Goal: Task Accomplishment & Management: Complete application form

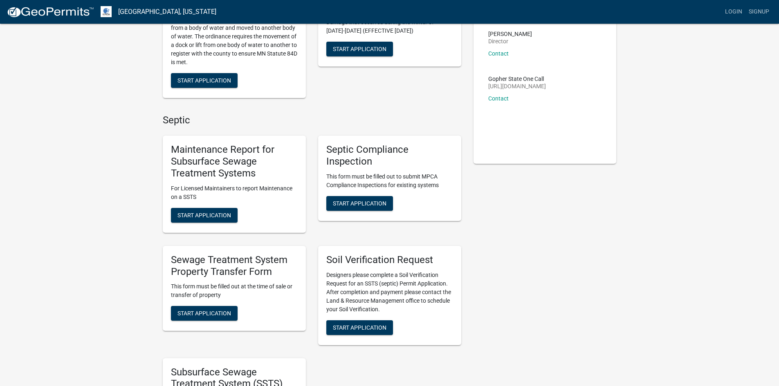
scroll to position [123, 0]
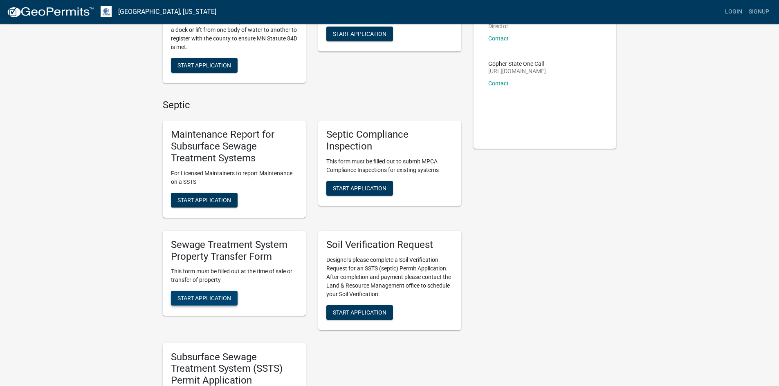
click at [193, 298] on span "Start Application" at bounding box center [204, 298] width 54 height 7
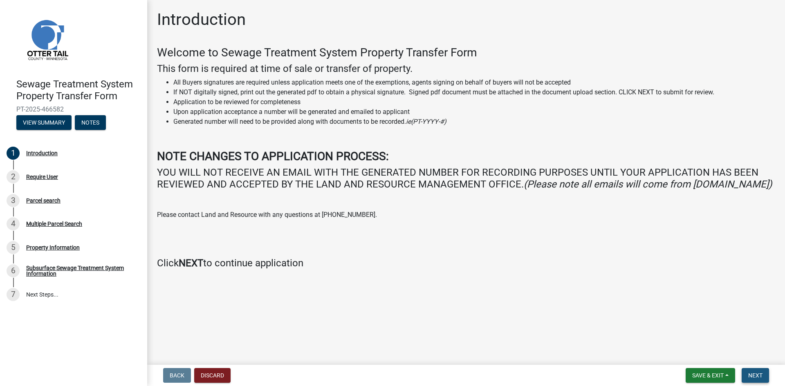
click at [757, 377] on span "Next" at bounding box center [755, 375] width 14 height 7
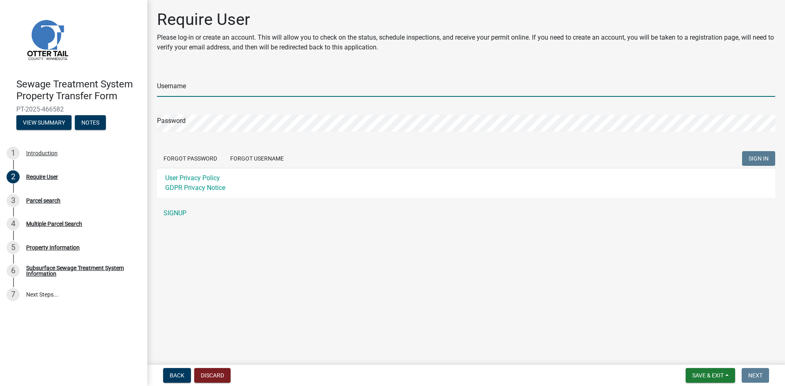
type input "JohnsonLaw"
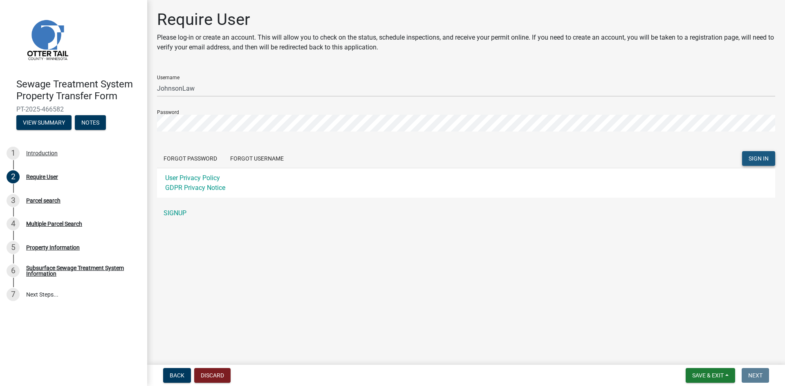
click at [754, 158] on span "SIGN IN" at bounding box center [759, 158] width 20 height 7
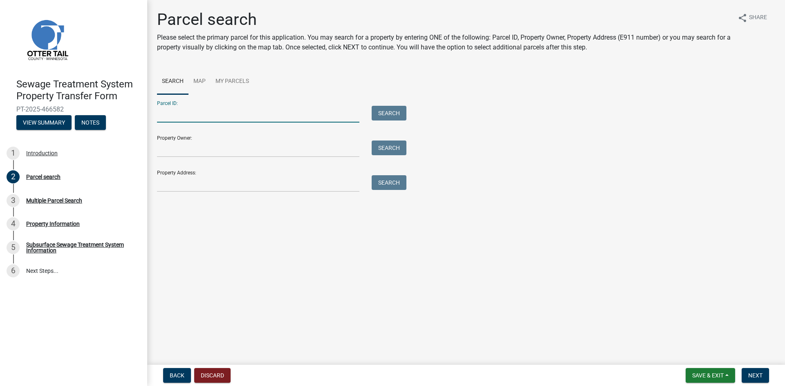
click at [161, 120] on input "Parcel ID:" at bounding box center [258, 114] width 202 height 17
type input "16000350196012"
click at [390, 112] on button "Search" at bounding box center [389, 113] width 35 height 15
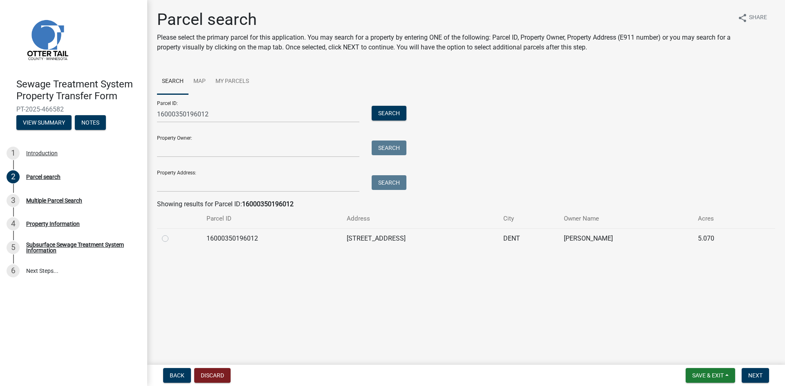
click at [172, 234] on label at bounding box center [172, 234] width 0 height 0
click at [172, 239] on input "radio" at bounding box center [174, 236] width 5 height 5
radio input "true"
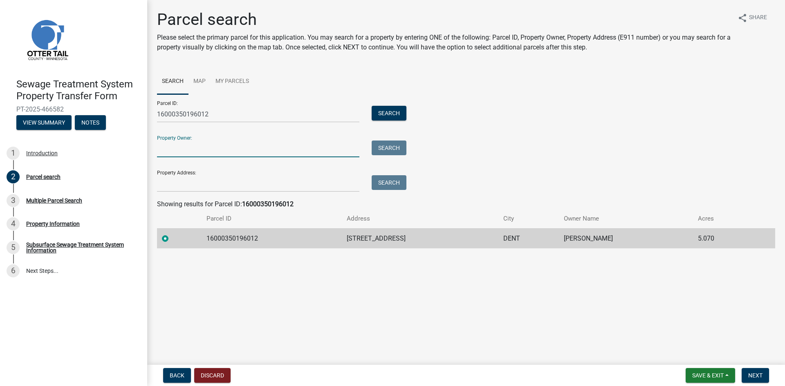
click at [175, 149] on input "Property Owner:" at bounding box center [258, 149] width 202 height 17
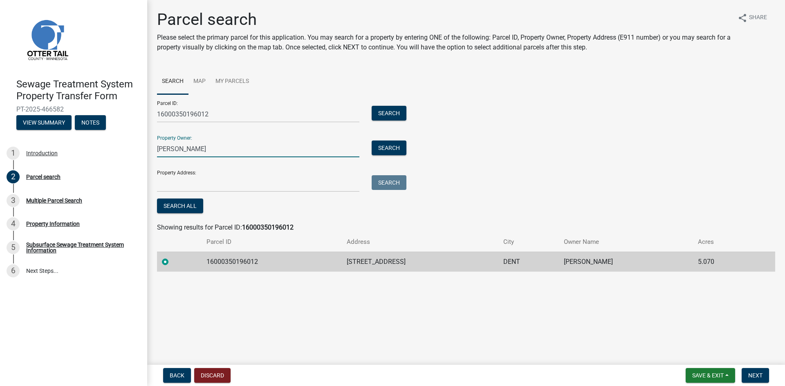
type input "[PERSON_NAME]"
click at [177, 182] on input "Property Address:" at bounding box center [258, 183] width 202 height 17
click at [306, 298] on main "Parcel search Please select the primary parcel for this application. You may se…" at bounding box center [466, 181] width 638 height 362
click at [185, 204] on button "Search All" at bounding box center [180, 206] width 46 height 15
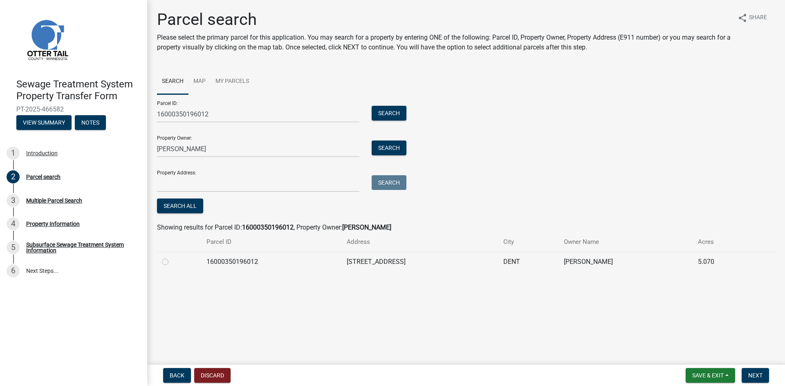
click at [172, 257] on label at bounding box center [172, 257] width 0 height 0
click at [172, 263] on input "radio" at bounding box center [174, 259] width 5 height 5
radio input "true"
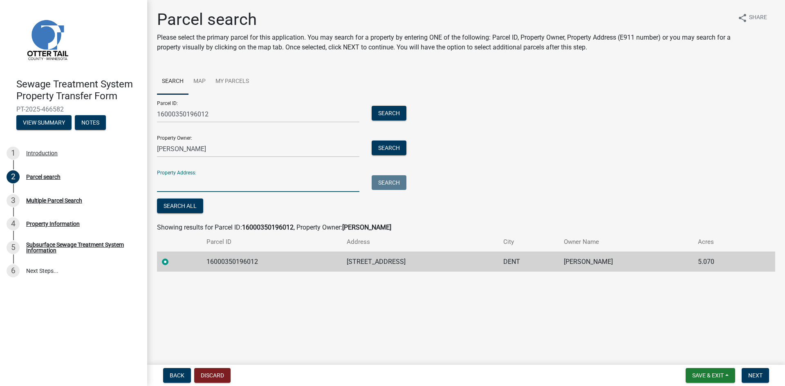
click at [164, 182] on input "Property Address:" at bounding box center [258, 183] width 202 height 17
click at [381, 182] on button "Search" at bounding box center [389, 182] width 35 height 15
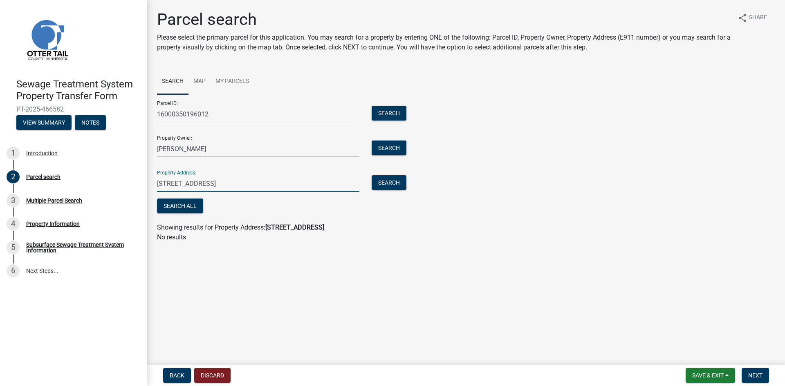
drag, startPoint x: 235, startPoint y: 184, endPoint x: 178, endPoint y: 182, distance: 56.9
click at [178, 182] on input "[STREET_ADDRESS]" at bounding box center [258, 183] width 202 height 17
click at [390, 181] on button "Search" at bounding box center [389, 182] width 35 height 15
click at [184, 185] on input "82025" at bounding box center [258, 183] width 202 height 17
click at [393, 182] on button "Search" at bounding box center [389, 182] width 35 height 15
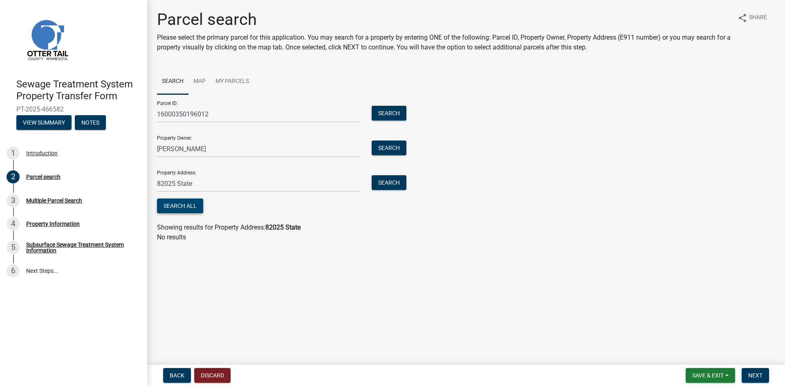
click at [182, 205] on button "Search All" at bounding box center [180, 206] width 46 height 15
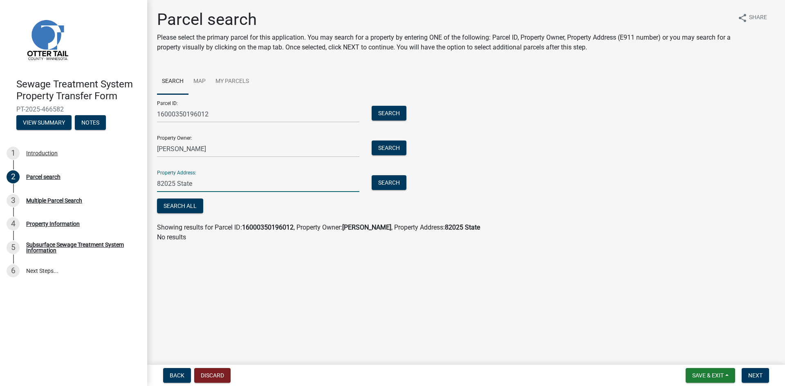
click at [201, 185] on input "82025 State" at bounding box center [258, 183] width 202 height 17
type input "8"
type input "[STREET_ADDRESS]"
click at [392, 185] on button "Search" at bounding box center [389, 182] width 35 height 15
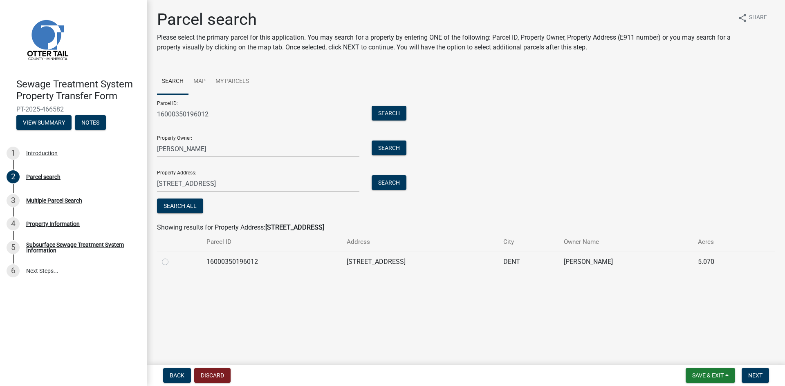
click at [168, 262] on div at bounding box center [179, 262] width 35 height 10
click at [172, 257] on label at bounding box center [172, 257] width 0 height 0
click at [172, 263] on input "radio" at bounding box center [174, 259] width 5 height 5
radio input "true"
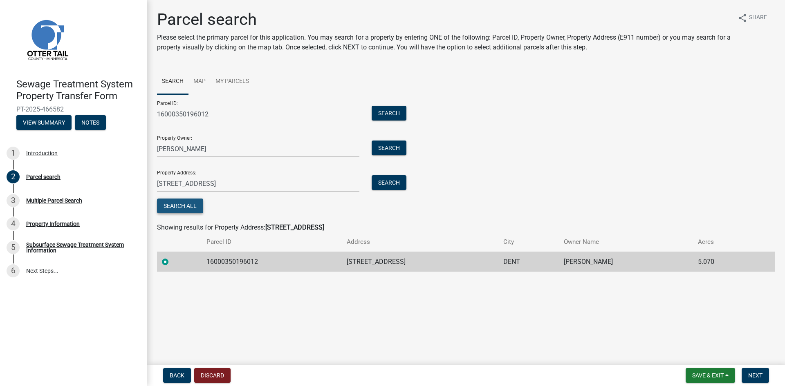
click at [182, 204] on button "Search All" at bounding box center [180, 206] width 46 height 15
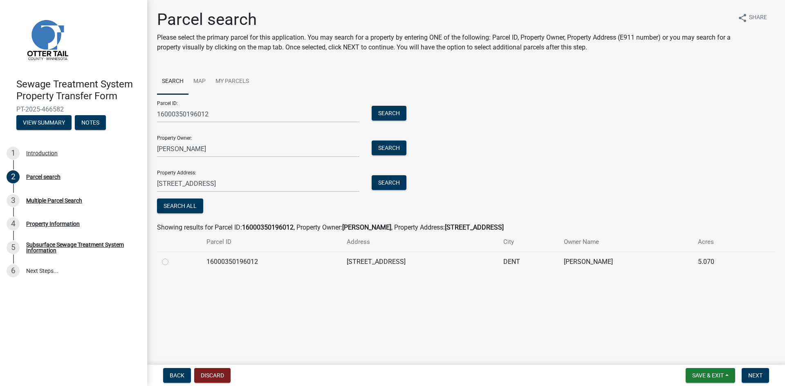
click at [172, 257] on label at bounding box center [172, 257] width 0 height 0
click at [172, 261] on input "radio" at bounding box center [174, 259] width 5 height 5
radio input "true"
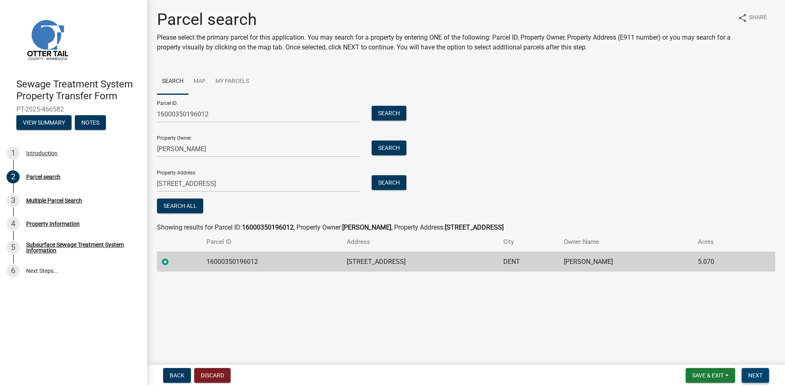
click at [754, 377] on span "Next" at bounding box center [755, 375] width 14 height 7
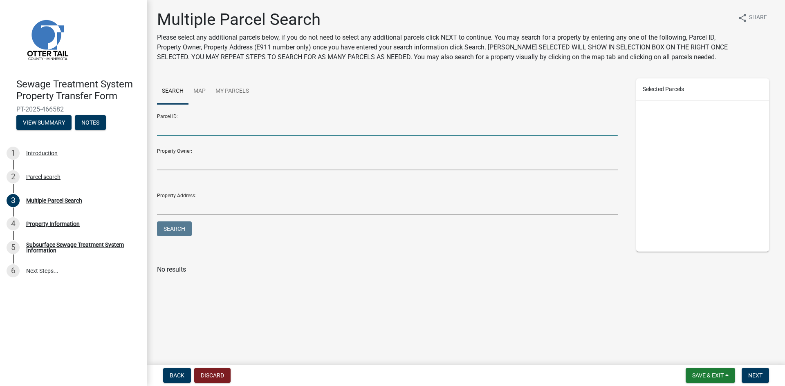
click at [163, 128] on input "Parcel ID:" at bounding box center [387, 127] width 461 height 17
type input "52000230159000"
click at [179, 227] on button "Search" at bounding box center [174, 229] width 35 height 15
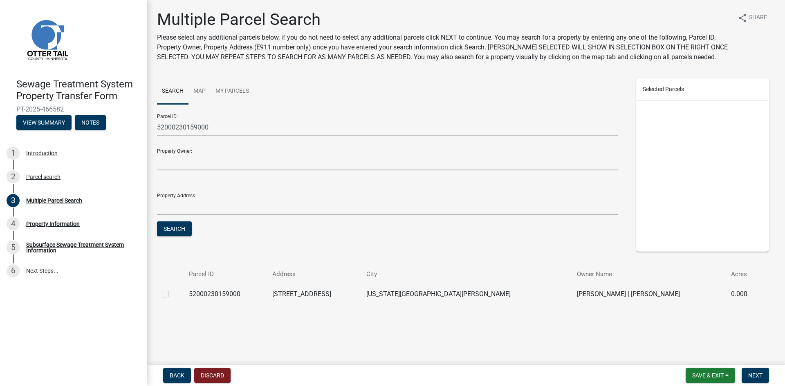
click at [172, 289] on label at bounding box center [172, 289] width 0 height 0
click at [172, 295] on input "checkbox" at bounding box center [174, 291] width 5 height 5
checkbox input "true"
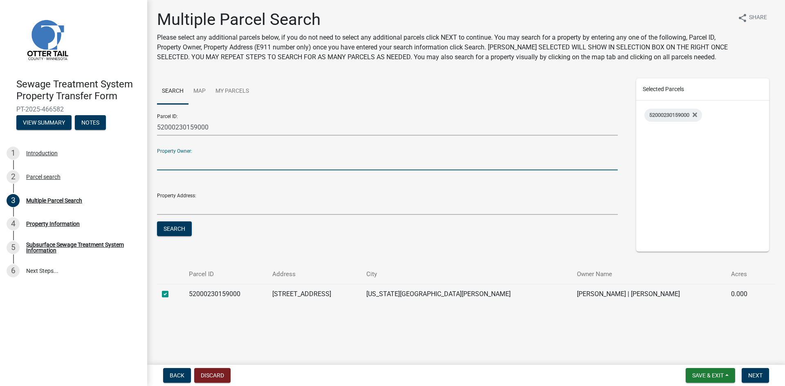
click at [166, 159] on input "Property Owner:" at bounding box center [387, 162] width 461 height 17
type input "B"
click at [755, 377] on span "Next" at bounding box center [755, 375] width 14 height 7
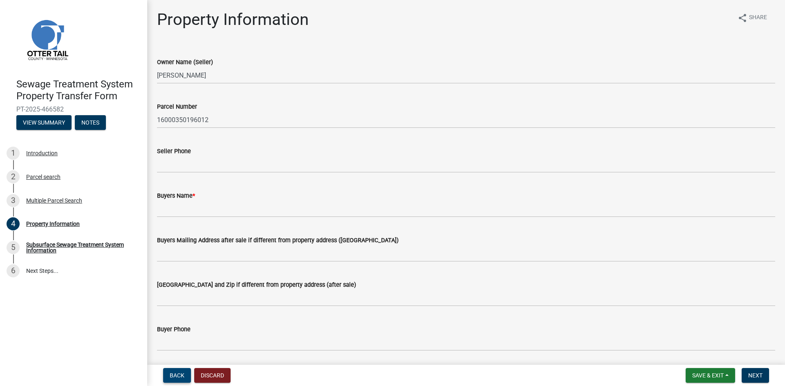
click at [180, 375] on span "Back" at bounding box center [177, 375] width 15 height 7
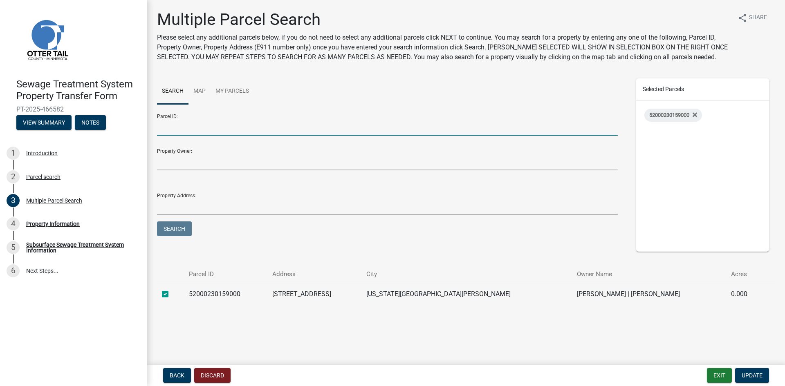
click at [171, 126] on input "Parcel ID:" at bounding box center [387, 127] width 461 height 17
type input "52000230159000"
click at [180, 225] on button "Search" at bounding box center [174, 229] width 35 height 15
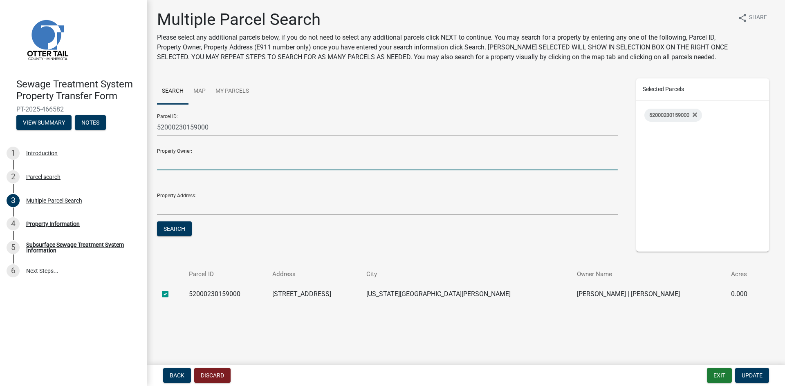
click at [164, 162] on input "Property Owner:" at bounding box center [387, 162] width 461 height 17
type input "[PERSON_NAME]"
click at [162, 210] on input "Property Address:" at bounding box center [387, 206] width 461 height 17
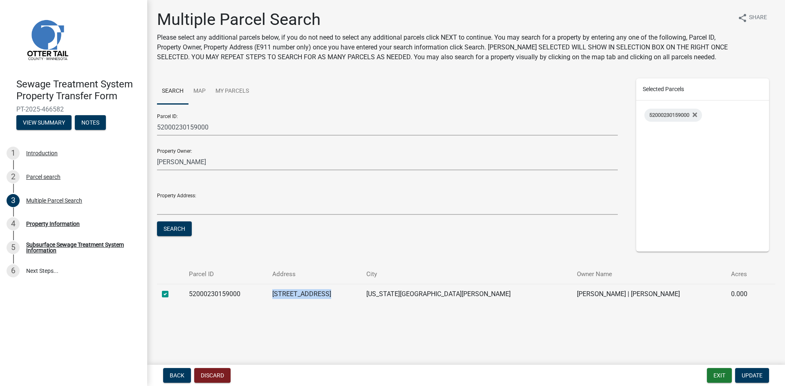
drag, startPoint x: 299, startPoint y: 294, endPoint x: 356, endPoint y: 295, distance: 57.3
click at [356, 295] on td "[STREET_ADDRESS]" at bounding box center [314, 294] width 94 height 20
copy td "[STREET_ADDRESS]"
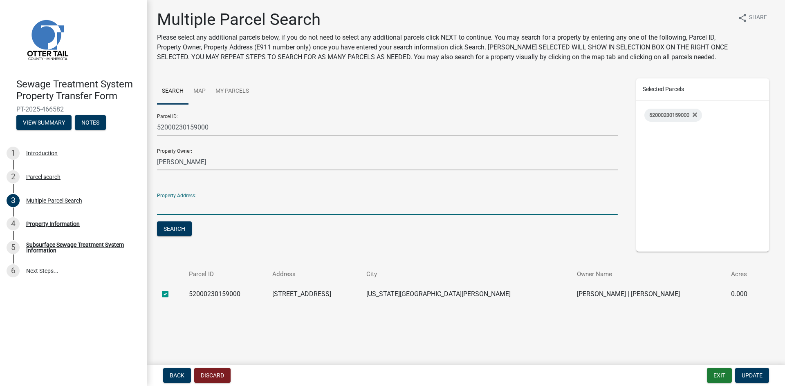
click at [164, 205] on input "Property Address:" at bounding box center [387, 206] width 461 height 17
paste input "[STREET_ADDRESS]"
type input "[STREET_ADDRESS]"
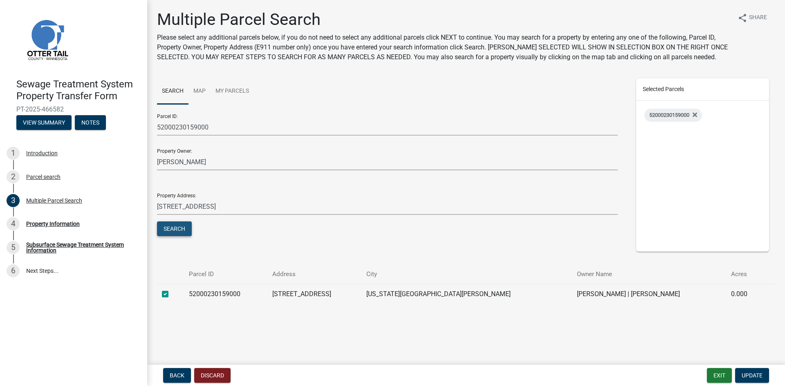
click at [180, 231] on button "Search" at bounding box center [174, 229] width 35 height 15
click at [756, 376] on span "Update" at bounding box center [752, 375] width 21 height 7
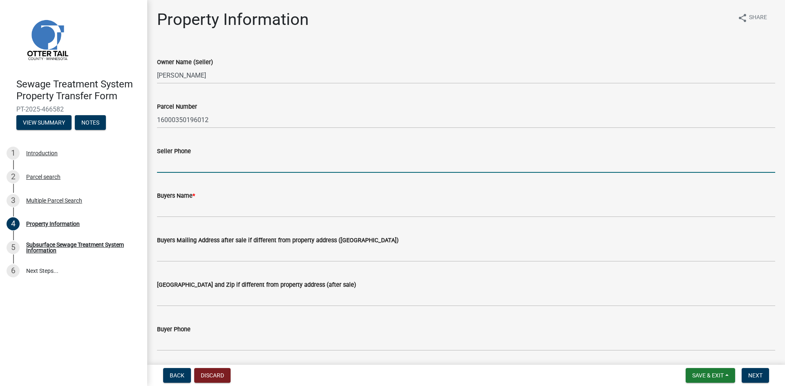
click at [168, 163] on input "Seller Phone" at bounding box center [466, 164] width 618 height 17
type input "[PERSON_NAME] and [PERSON_NAME]"
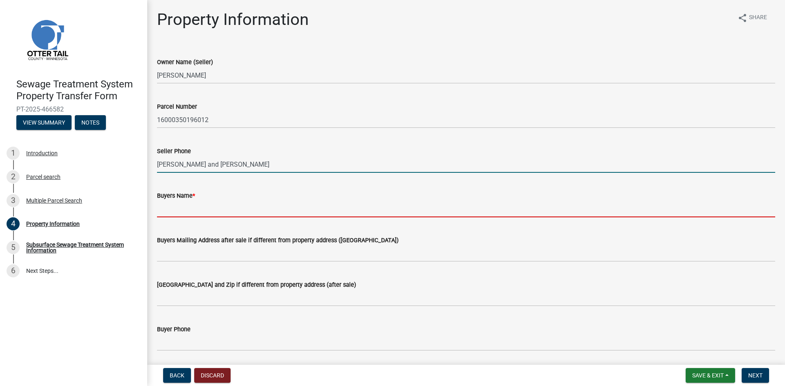
click at [169, 209] on form "Buyers Name *" at bounding box center [466, 204] width 618 height 27
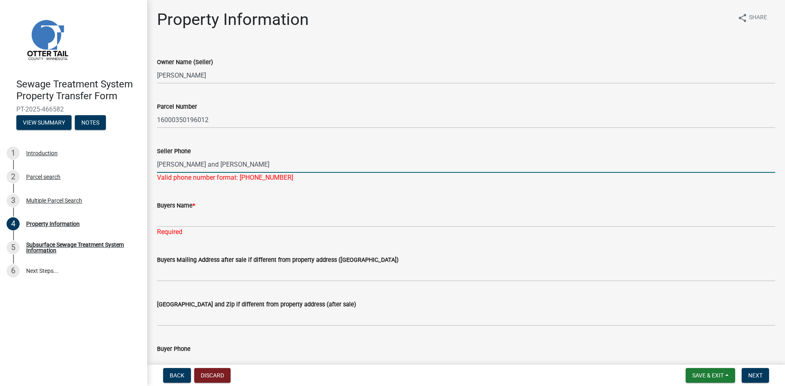
drag, startPoint x: 280, startPoint y: 164, endPoint x: 155, endPoint y: 160, distance: 125.2
click at [155, 160] on div "Seller Phone [PERSON_NAME] and [PERSON_NAME] Valid phone number format: [PHONE_…" at bounding box center [466, 159] width 631 height 48
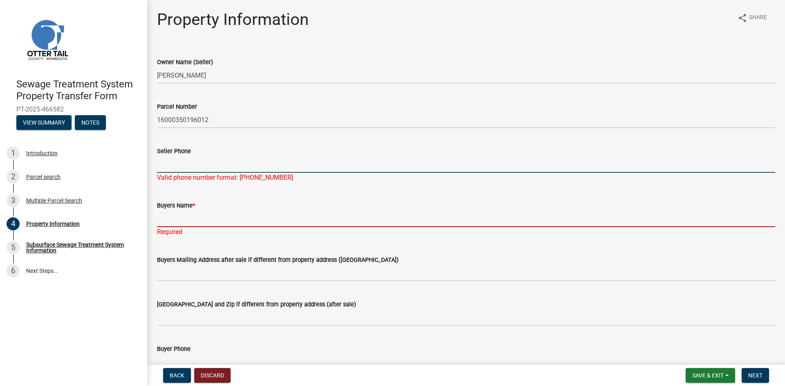
click at [162, 219] on div "Buyers Name * Required" at bounding box center [466, 213] width 618 height 48
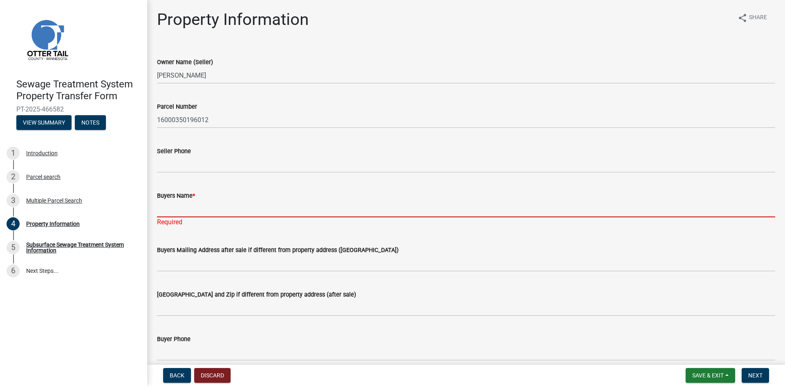
drag, startPoint x: 162, startPoint y: 220, endPoint x: 158, endPoint y: 202, distance: 18.3
click at [158, 202] on input "Buyers Name *" at bounding box center [466, 209] width 618 height 17
paste input "[PERSON_NAME] and [PERSON_NAME]"
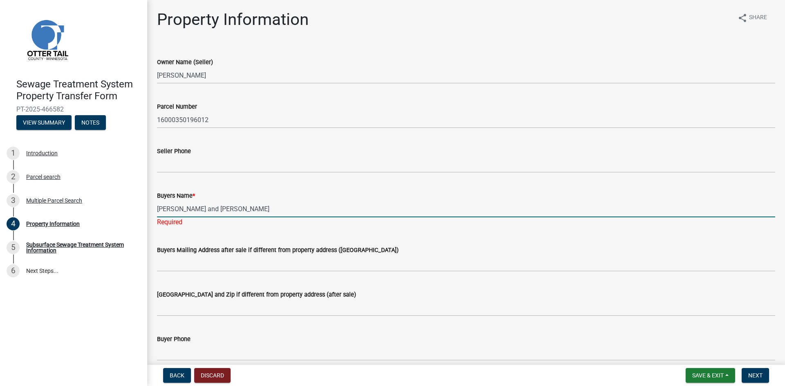
type input "[PERSON_NAME] and [PERSON_NAME]"
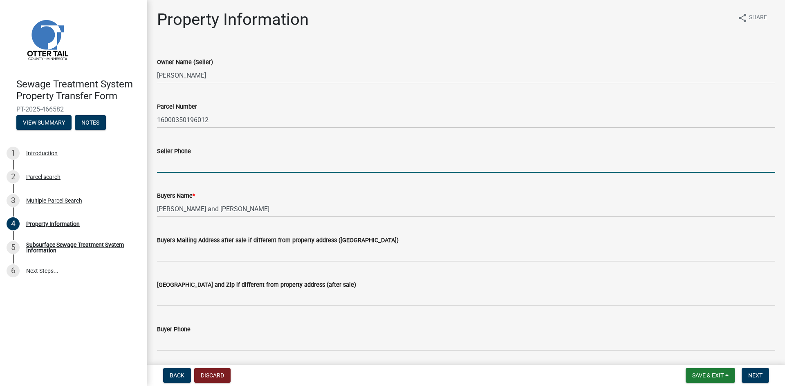
drag, startPoint x: 167, startPoint y: 163, endPoint x: 166, endPoint y: 167, distance: 4.7
click at [167, 164] on input "Seller Phone" at bounding box center [466, 164] width 618 height 17
type input "[PHONE_NUMBER]"
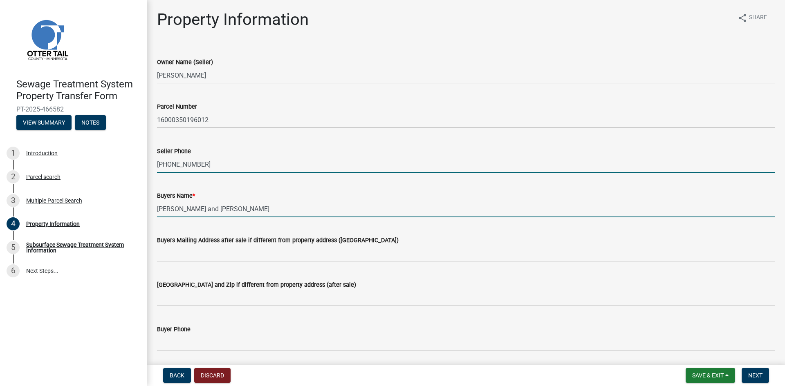
click at [276, 210] on input "[PERSON_NAME] and [PERSON_NAME]" at bounding box center [466, 209] width 618 height 17
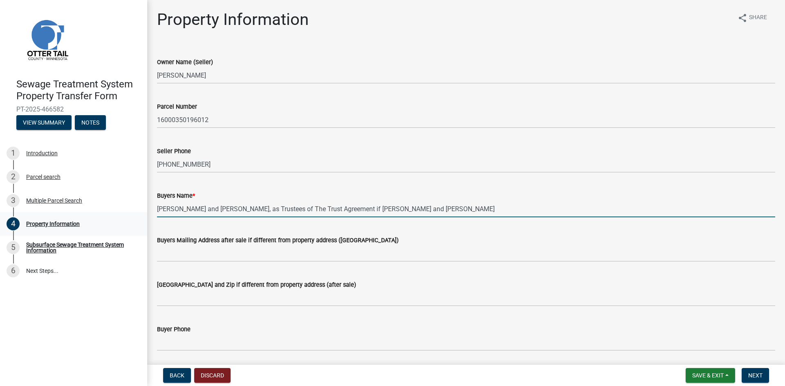
type input "[PERSON_NAME] and [PERSON_NAME], as Trustees of The Trust Agreement if [PERSON_…"
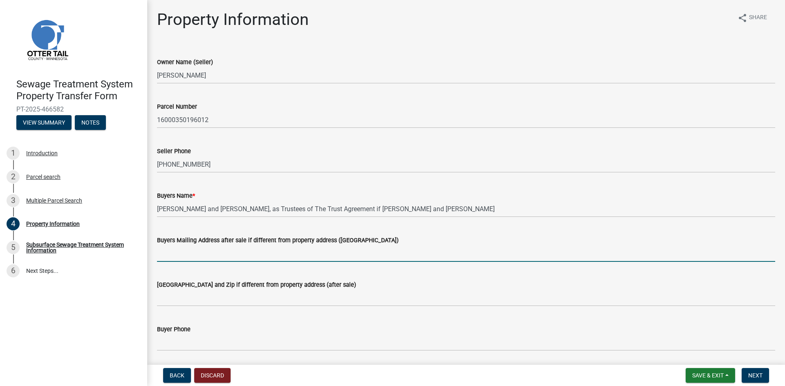
click at [166, 255] on input "Buyers Mailing Address after sale if different from property address ([GEOGRAPH…" at bounding box center [466, 253] width 618 height 17
paste input "[STREET_ADDRESS]"
type input "[STREET_ADDRESS]"
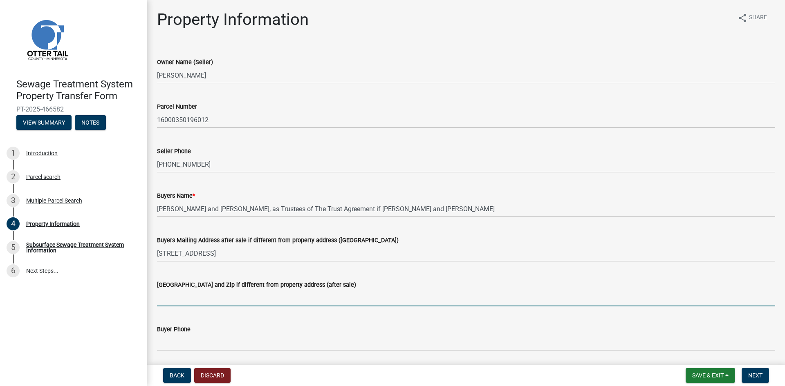
click at [166, 299] on input "[GEOGRAPHIC_DATA] and Zip if different from property address (after sale)" at bounding box center [466, 298] width 618 height 17
paste input "[GEOGRAPHIC_DATA], [US_STATE] 55328"
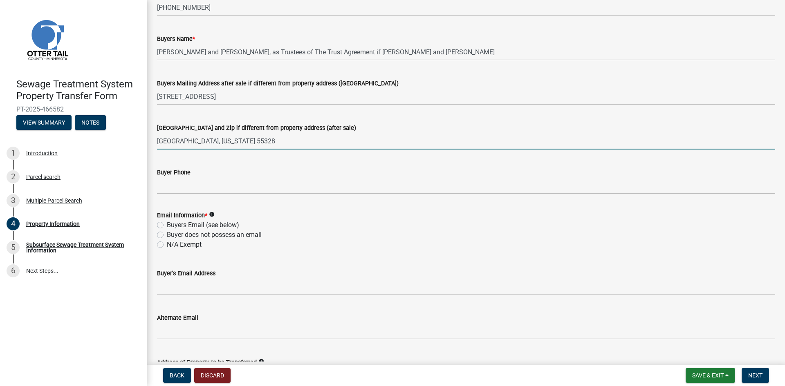
scroll to position [164, 0]
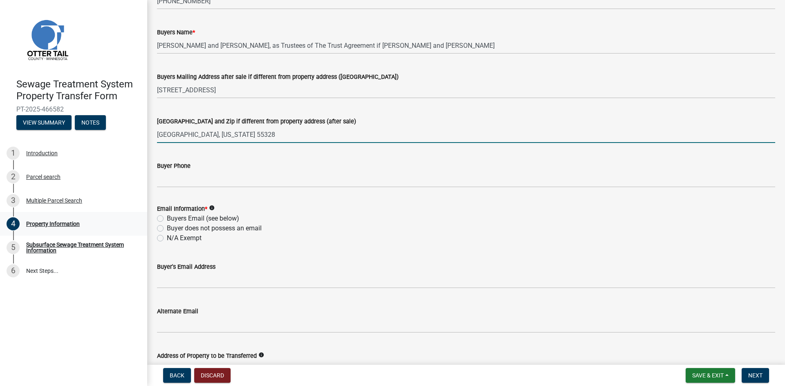
type input "[GEOGRAPHIC_DATA], [US_STATE] 55328"
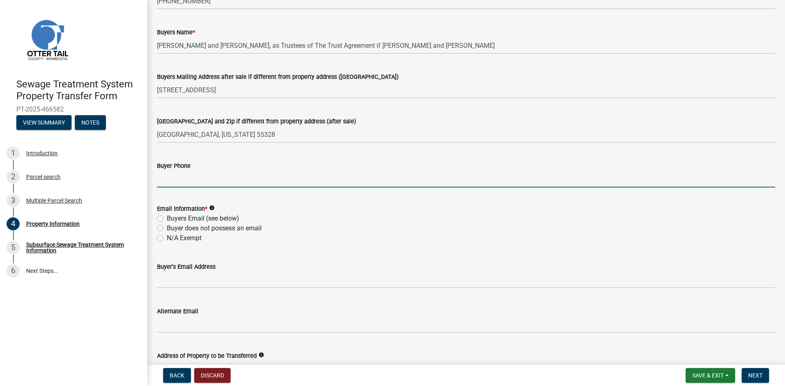
click at [162, 180] on input "Buyer Phone" at bounding box center [466, 179] width 618 height 17
paste input "[PHONE_NUMBER]"
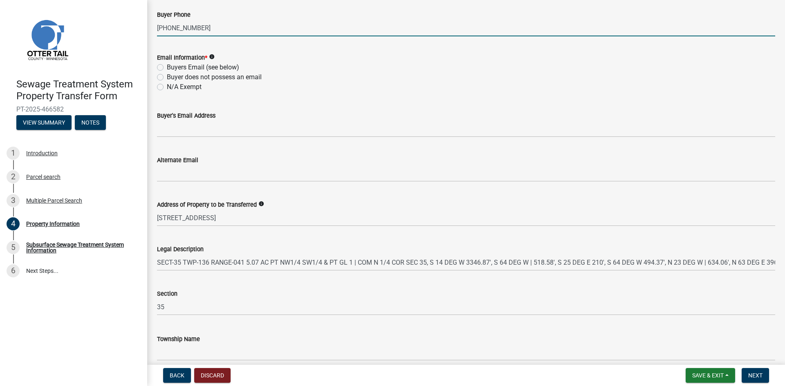
scroll to position [352, 0]
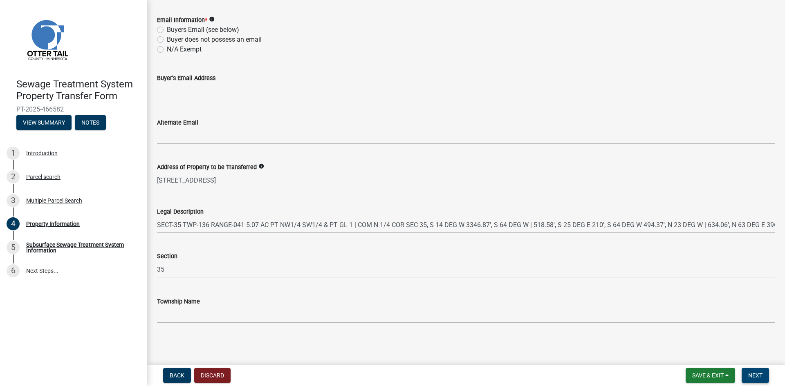
type input "[PHONE_NUMBER]"
click at [755, 373] on span "Next" at bounding box center [755, 375] width 14 height 7
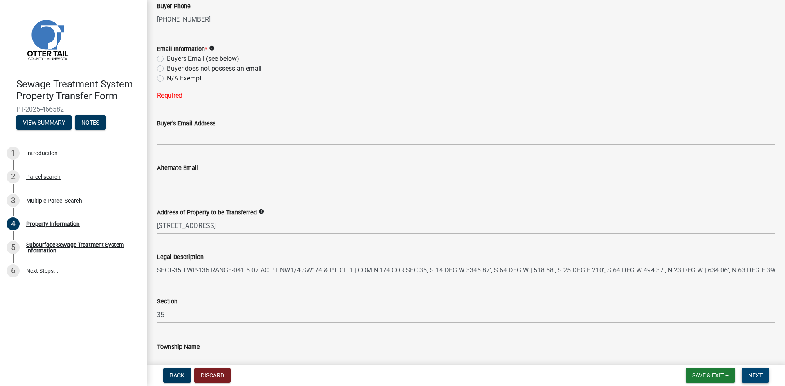
scroll to position [230, 0]
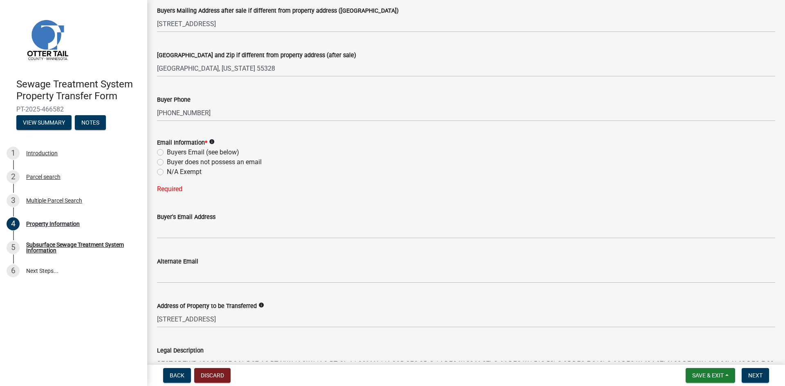
click at [167, 172] on label "N/A Exempt" at bounding box center [184, 172] width 35 height 10
click at [167, 172] on input "N/A Exempt" at bounding box center [169, 169] width 5 height 5
radio input "true"
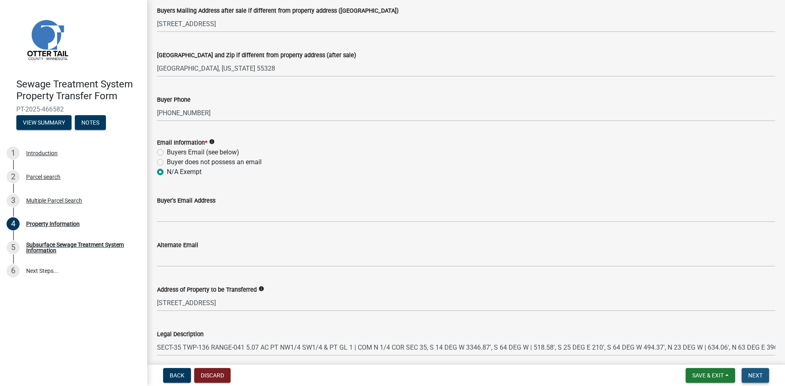
click at [757, 376] on span "Next" at bounding box center [755, 375] width 14 height 7
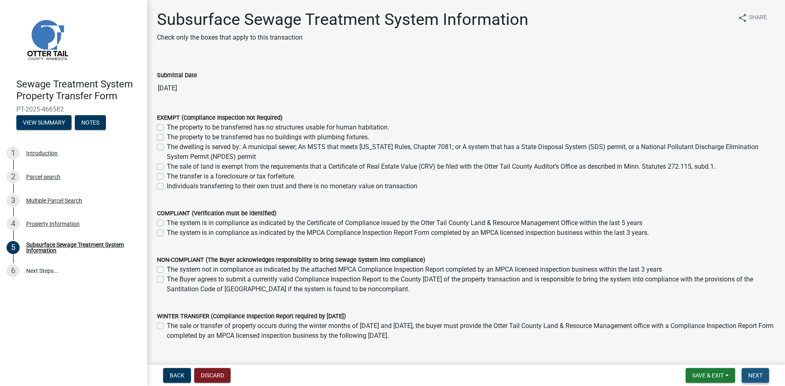
click at [757, 374] on span "Next" at bounding box center [755, 375] width 14 height 7
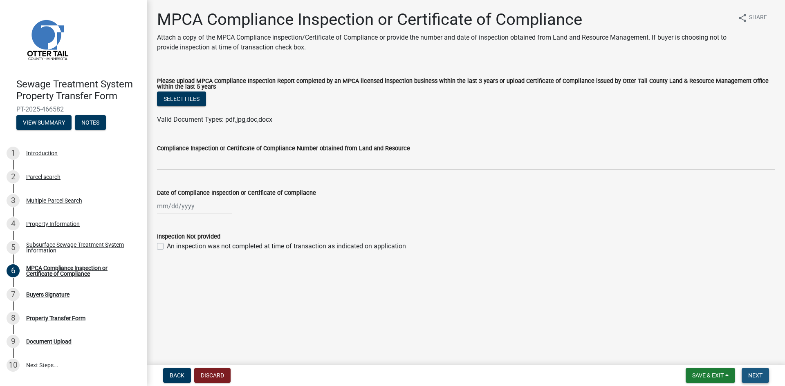
click at [761, 378] on span "Next" at bounding box center [755, 375] width 14 height 7
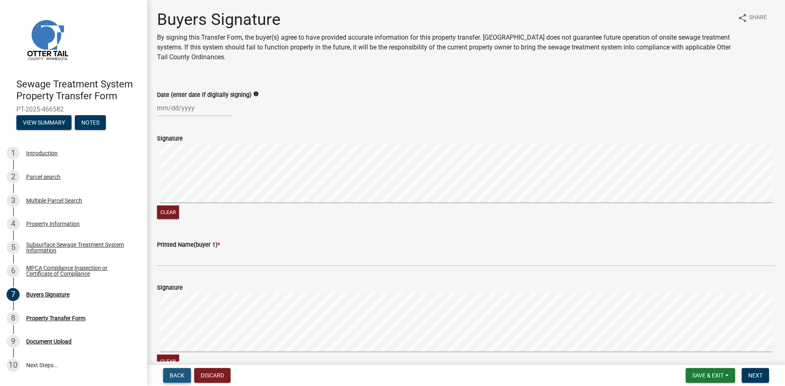
click at [172, 375] on span "Back" at bounding box center [177, 375] width 15 height 7
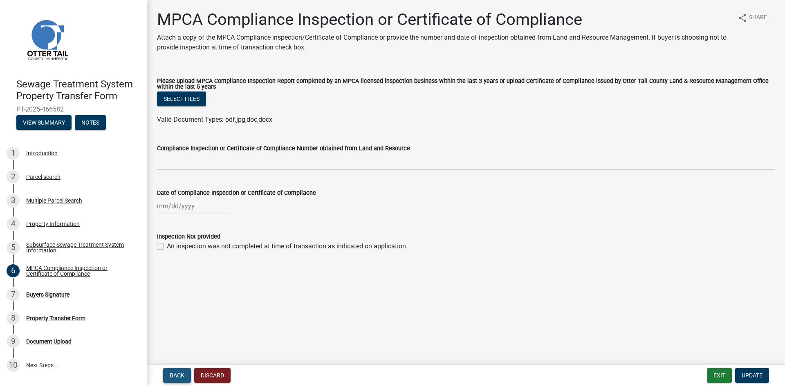
click at [171, 375] on span "Back" at bounding box center [177, 375] width 15 height 7
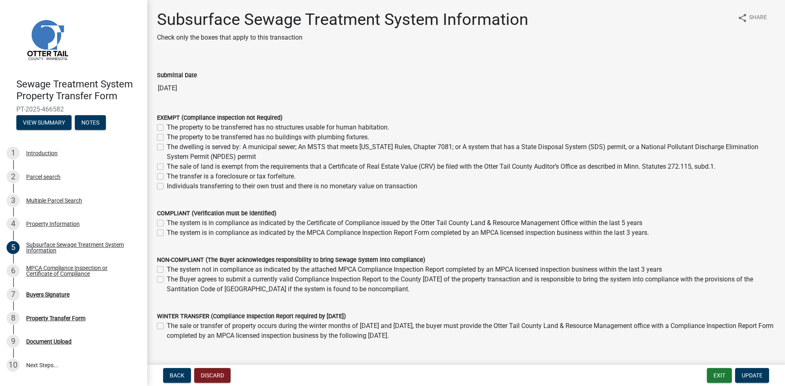
click at [167, 186] on label "Individuals transferring to their own trust and there is no monetary value on t…" at bounding box center [292, 187] width 251 height 10
click at [167, 186] on input "Individuals transferring to their own trust and there is no monetary value on t…" at bounding box center [169, 184] width 5 height 5
checkbox input "true"
checkbox input "false"
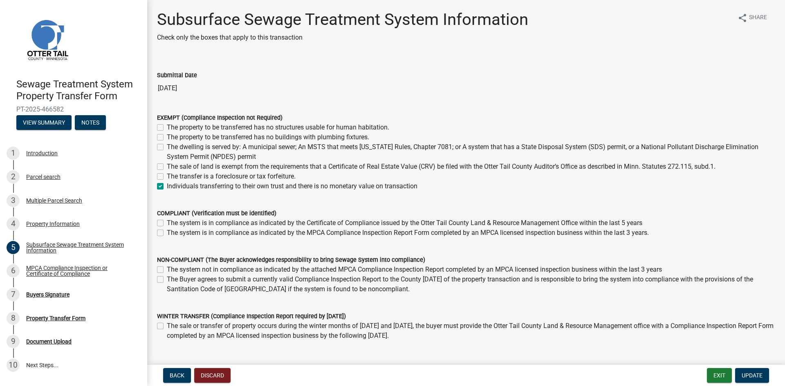
checkbox input "false"
checkbox input "true"
click at [761, 378] on span "Update" at bounding box center [752, 375] width 21 height 7
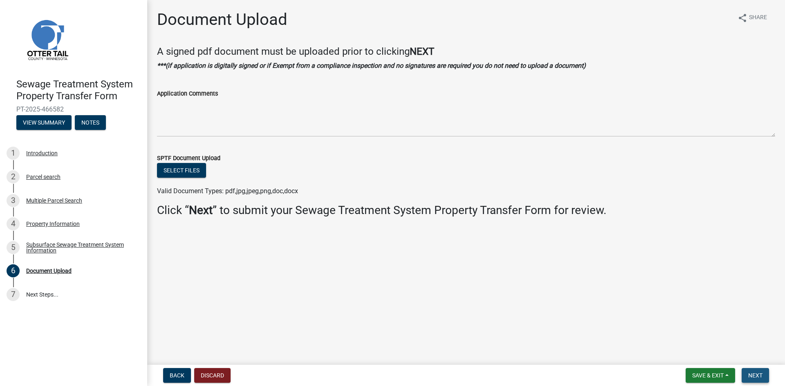
click at [760, 378] on span "Next" at bounding box center [755, 375] width 14 height 7
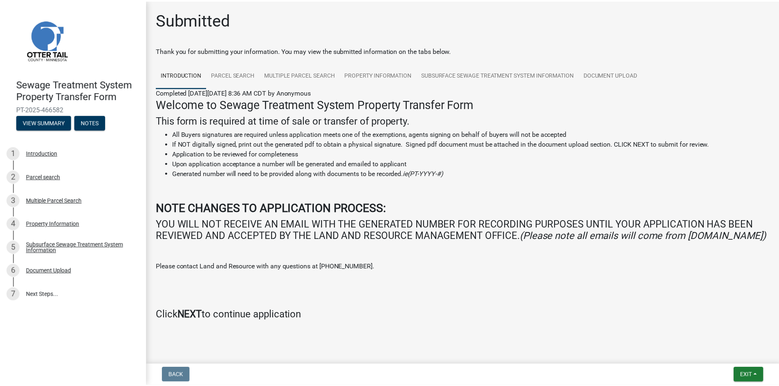
scroll to position [20, 0]
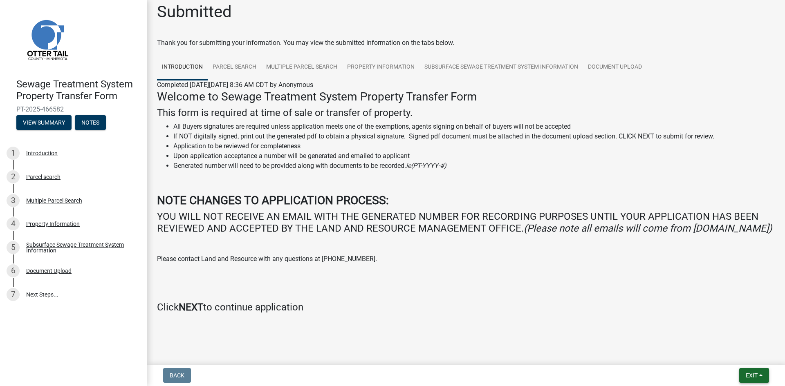
click at [755, 377] on span "Exit" at bounding box center [752, 375] width 12 height 7
click at [733, 355] on button "Save & Exit" at bounding box center [736, 355] width 65 height 20
